Goal: Find specific page/section

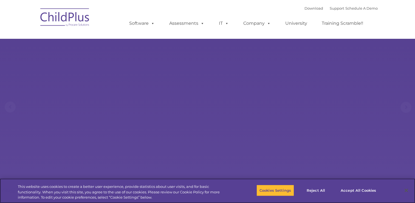
select select "MEDIUM"
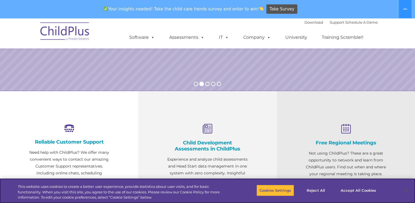
scroll to position [148, 0]
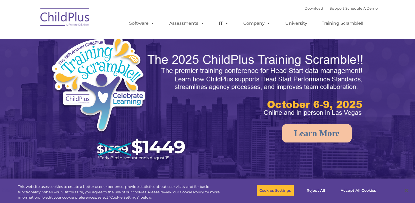
select select "MEDIUM"
